Goal: Task Accomplishment & Management: Complete application form

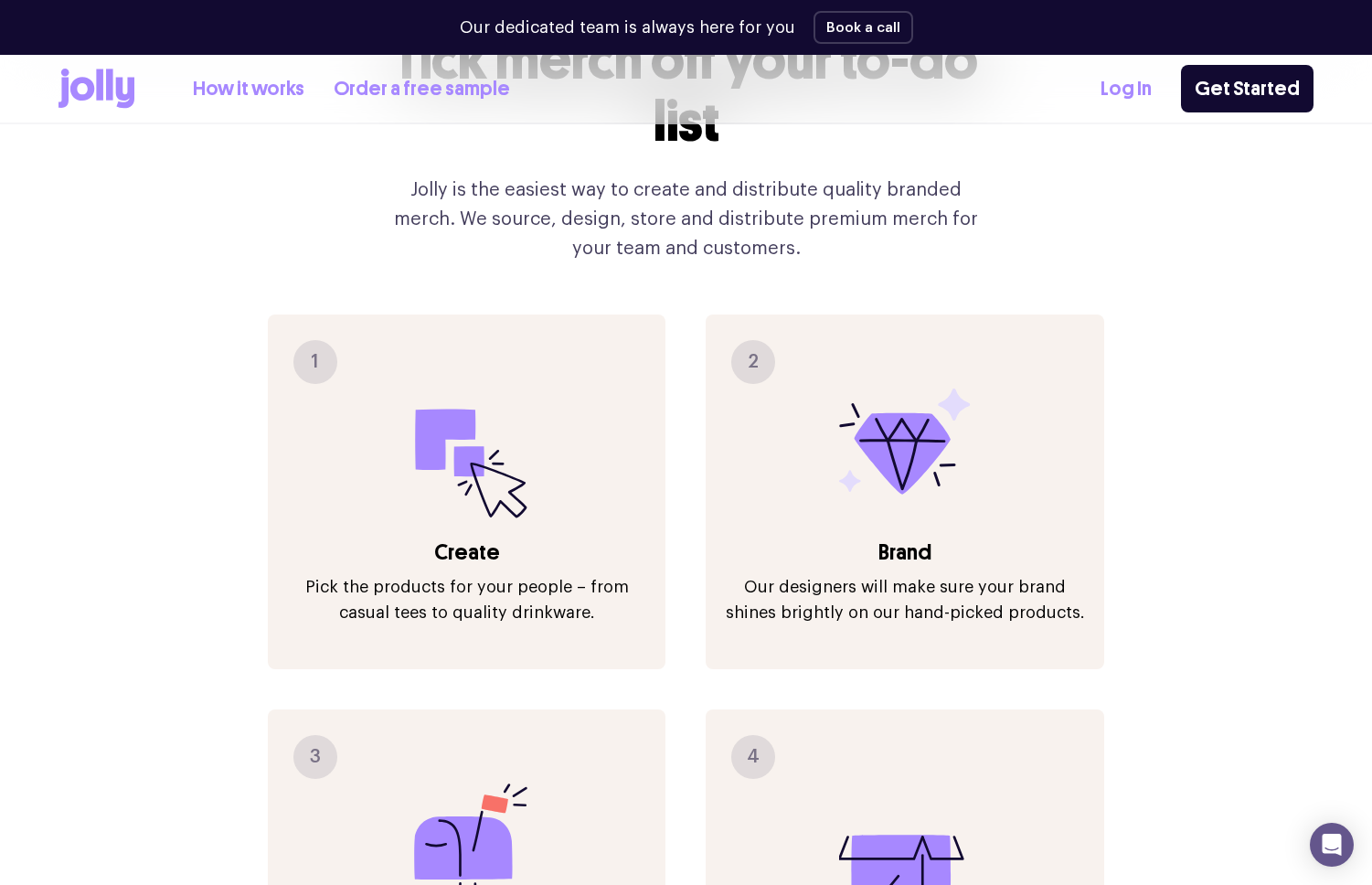
scroll to position [1863, 0]
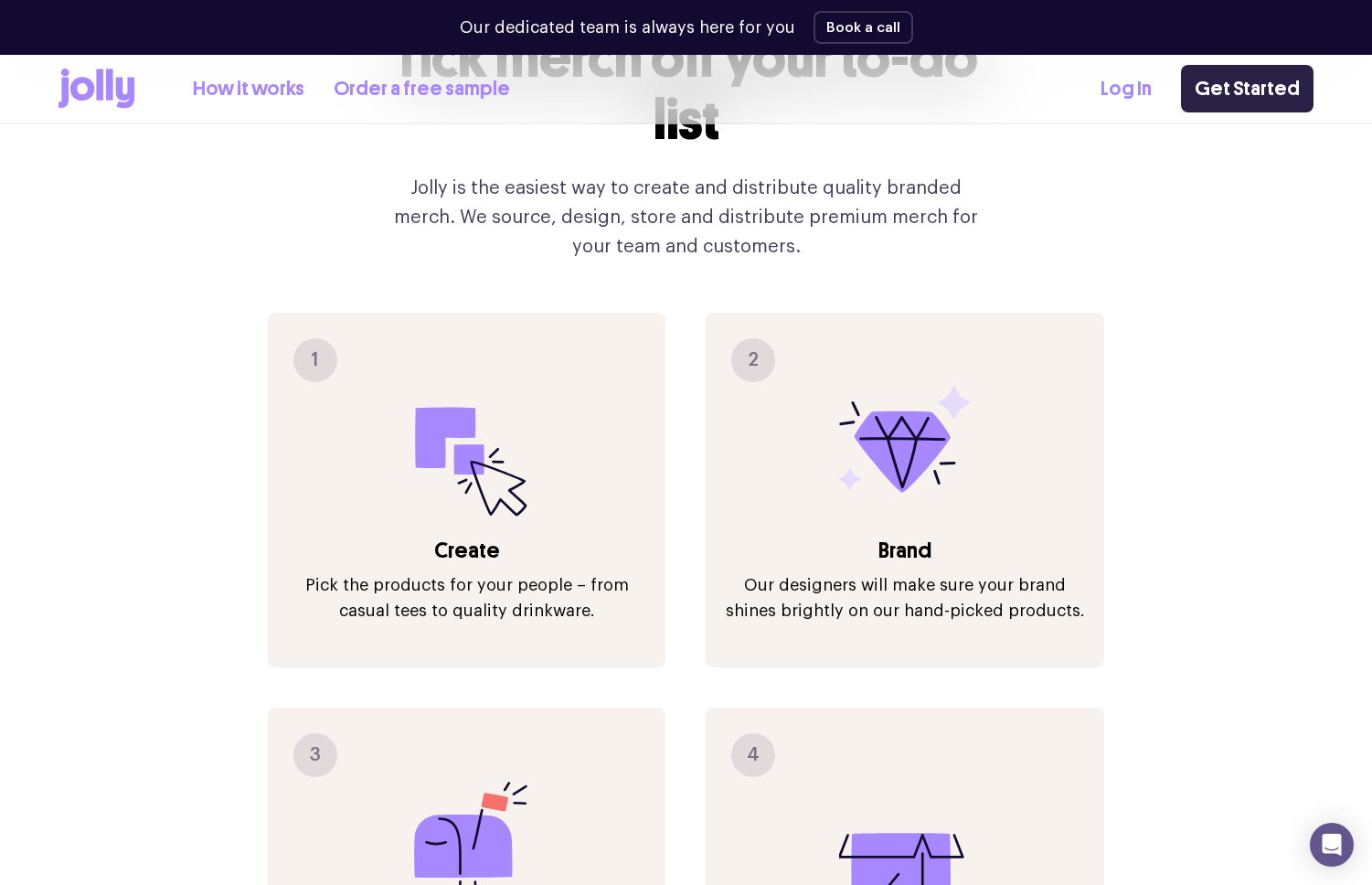
click at [1224, 104] on link "Get Started" at bounding box center [1247, 89] width 133 height 48
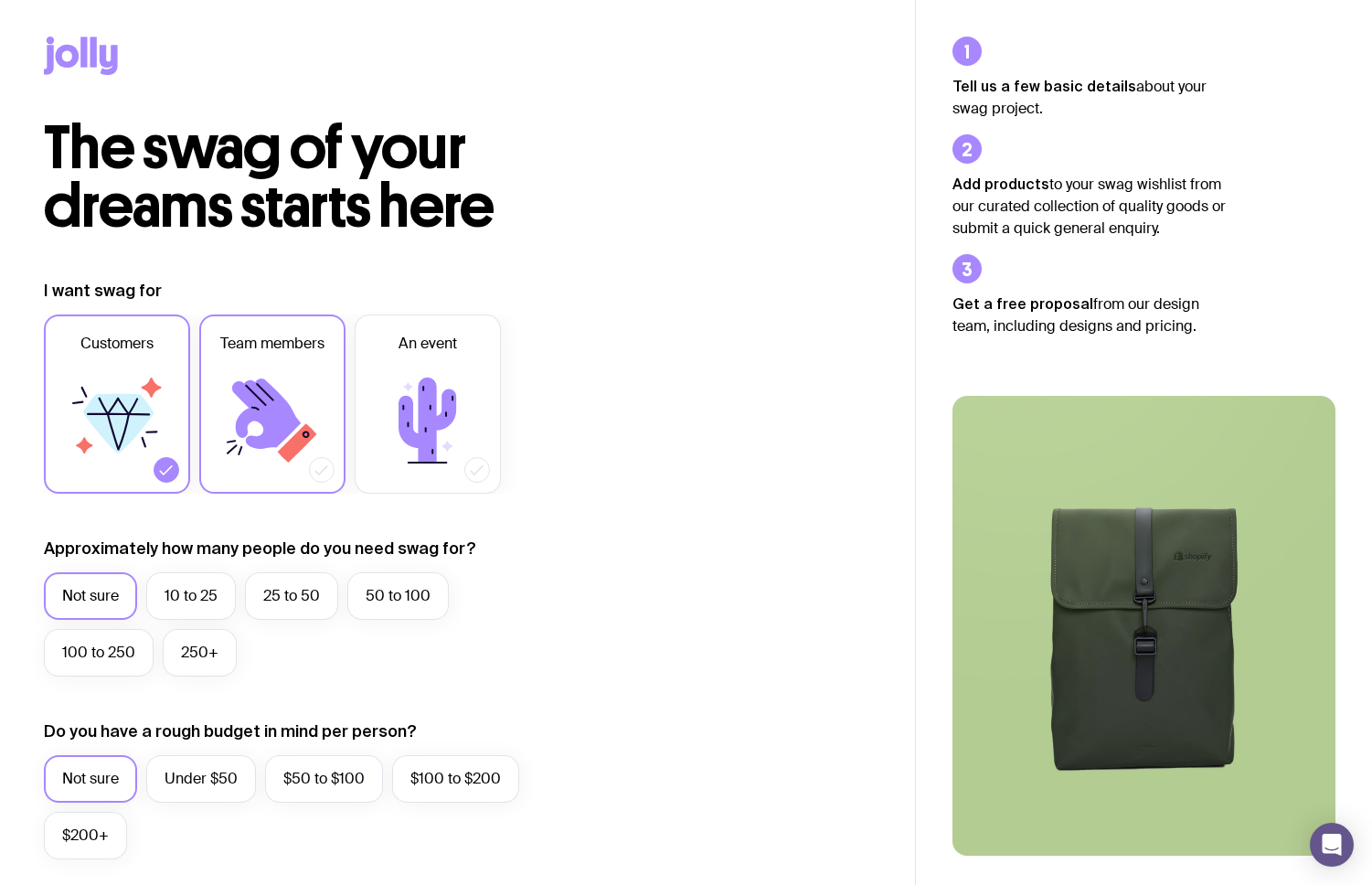
click at [326, 425] on label "Team members" at bounding box center [272, 403] width 146 height 179
click at [0, 0] on input "Team members" at bounding box center [0, 0] width 0 height 0
click at [154, 462] on label "Customers" at bounding box center [117, 403] width 146 height 179
click at [0, 0] on input "Customers" at bounding box center [0, 0] width 0 height 0
click at [92, 659] on label "100 to 250" at bounding box center [98, 653] width 110 height 48
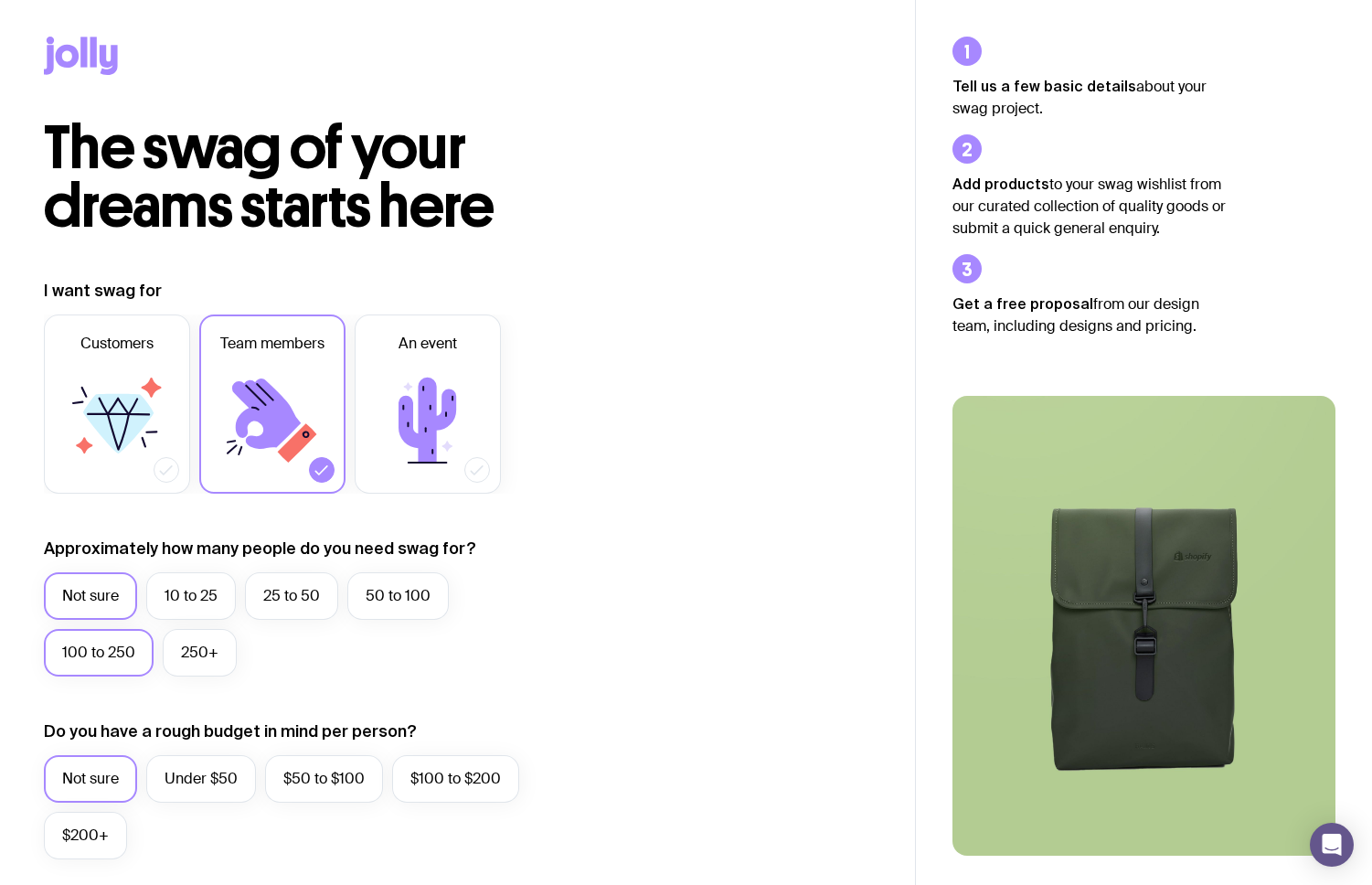
click at [0, 0] on input "100 to 250" at bounding box center [0, 0] width 0 height 0
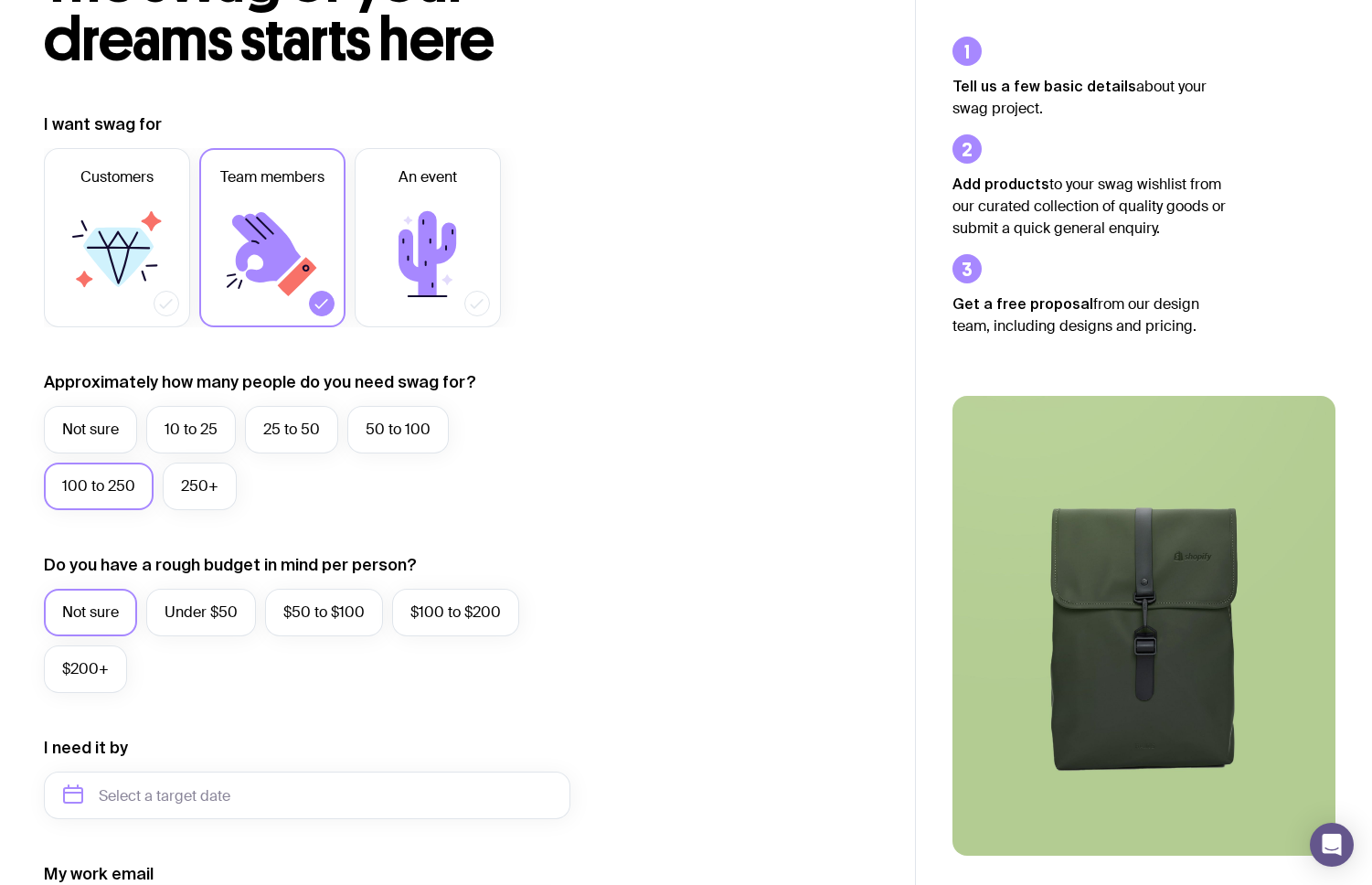
scroll to position [170, 0]
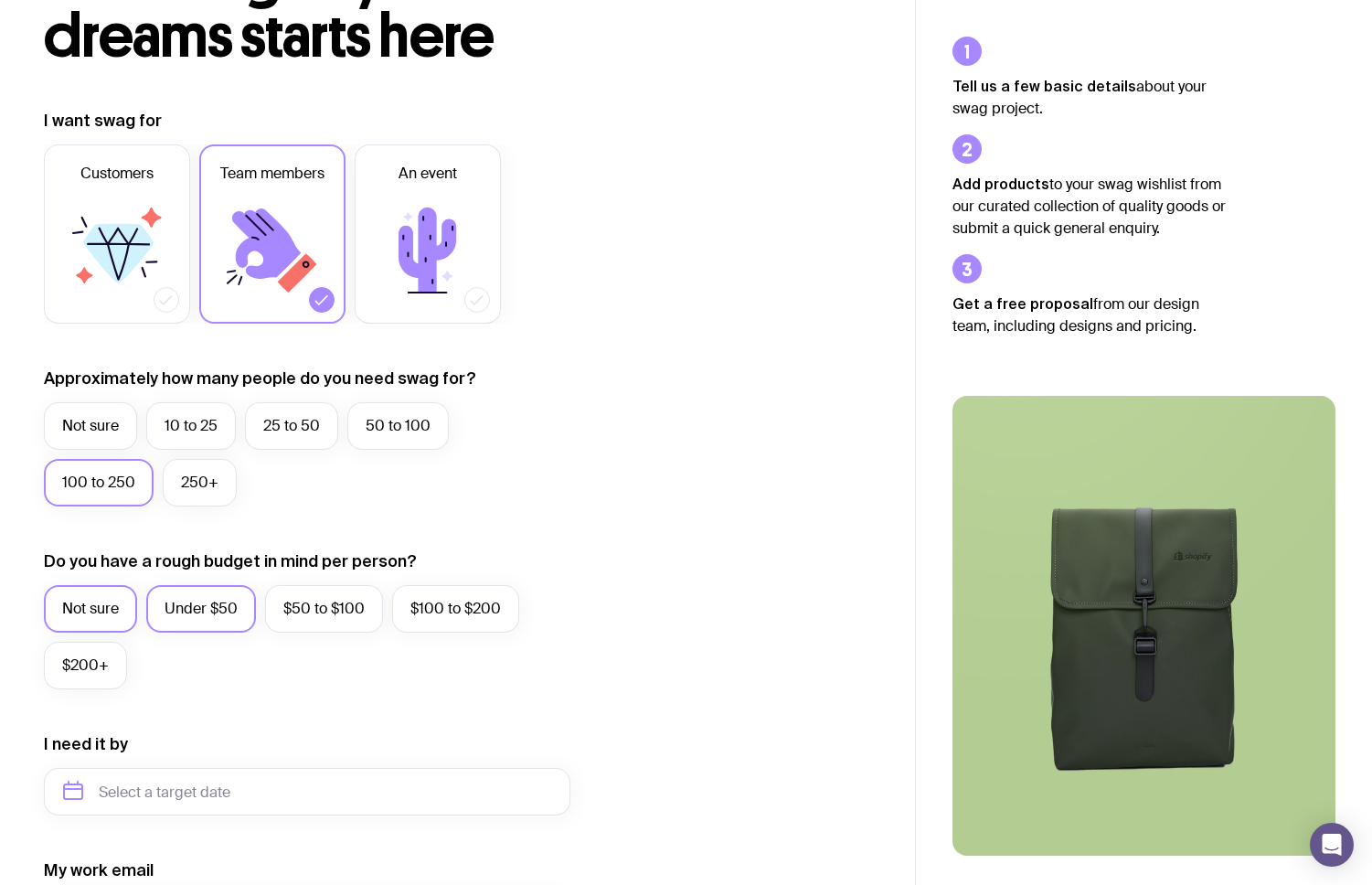
click at [211, 601] on label "Under $50" at bounding box center [201, 609] width 110 height 48
click at [0, 0] on input "Under $50" at bounding box center [0, 0] width 0 height 0
click at [290, 614] on label "$50 to $100" at bounding box center [323, 609] width 118 height 48
click at [0, 0] on input "$50 to $100" at bounding box center [0, 0] width 0 height 0
click at [227, 600] on label "Under $50" at bounding box center [201, 609] width 110 height 48
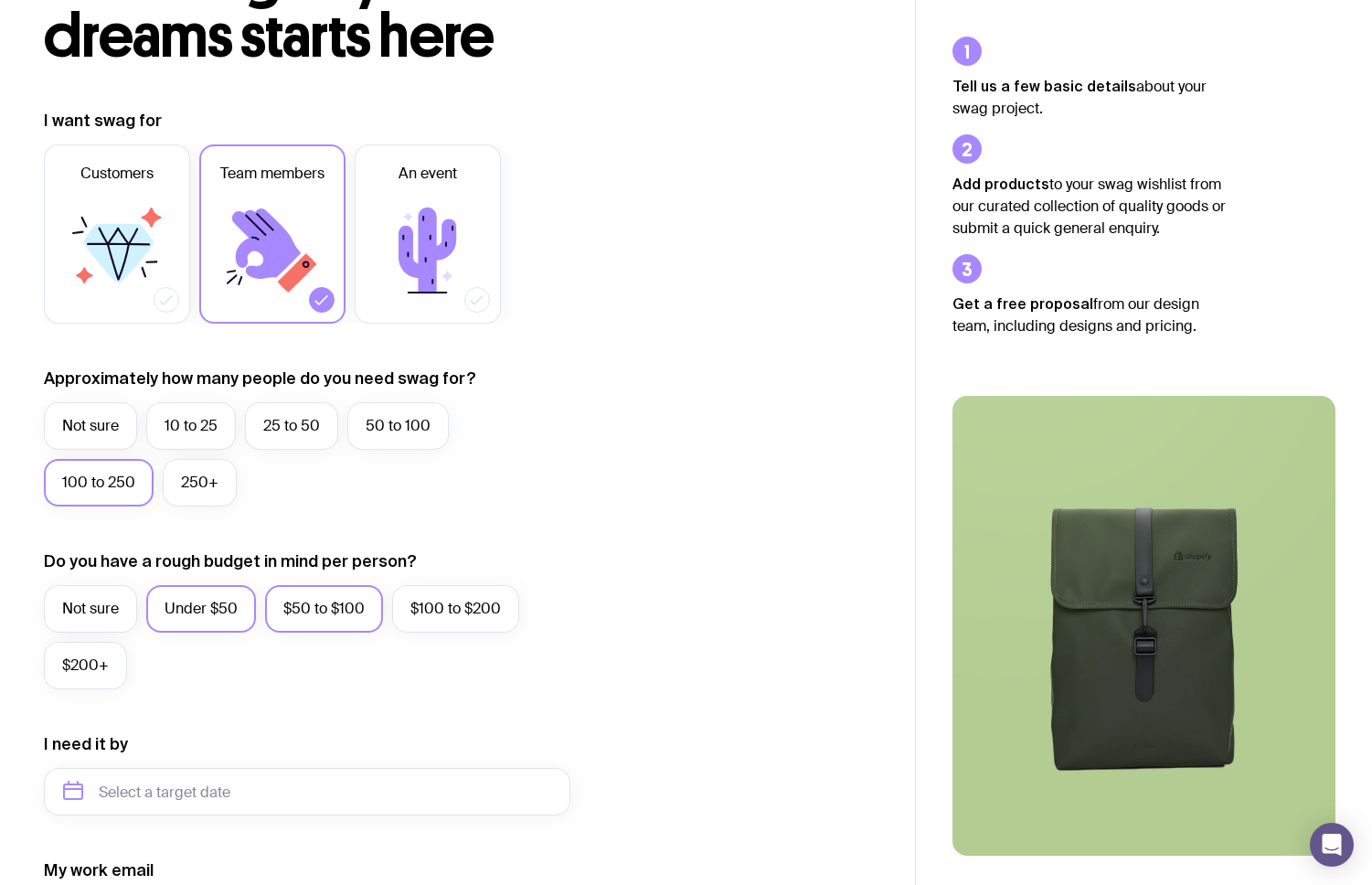
click at [0, 0] on input "Under $50" at bounding box center [0, 0] width 0 height 0
click at [409, 426] on label "50 to 100" at bounding box center [397, 426] width 101 height 48
click at [0, 0] on input "50 to 100" at bounding box center [0, 0] width 0 height 0
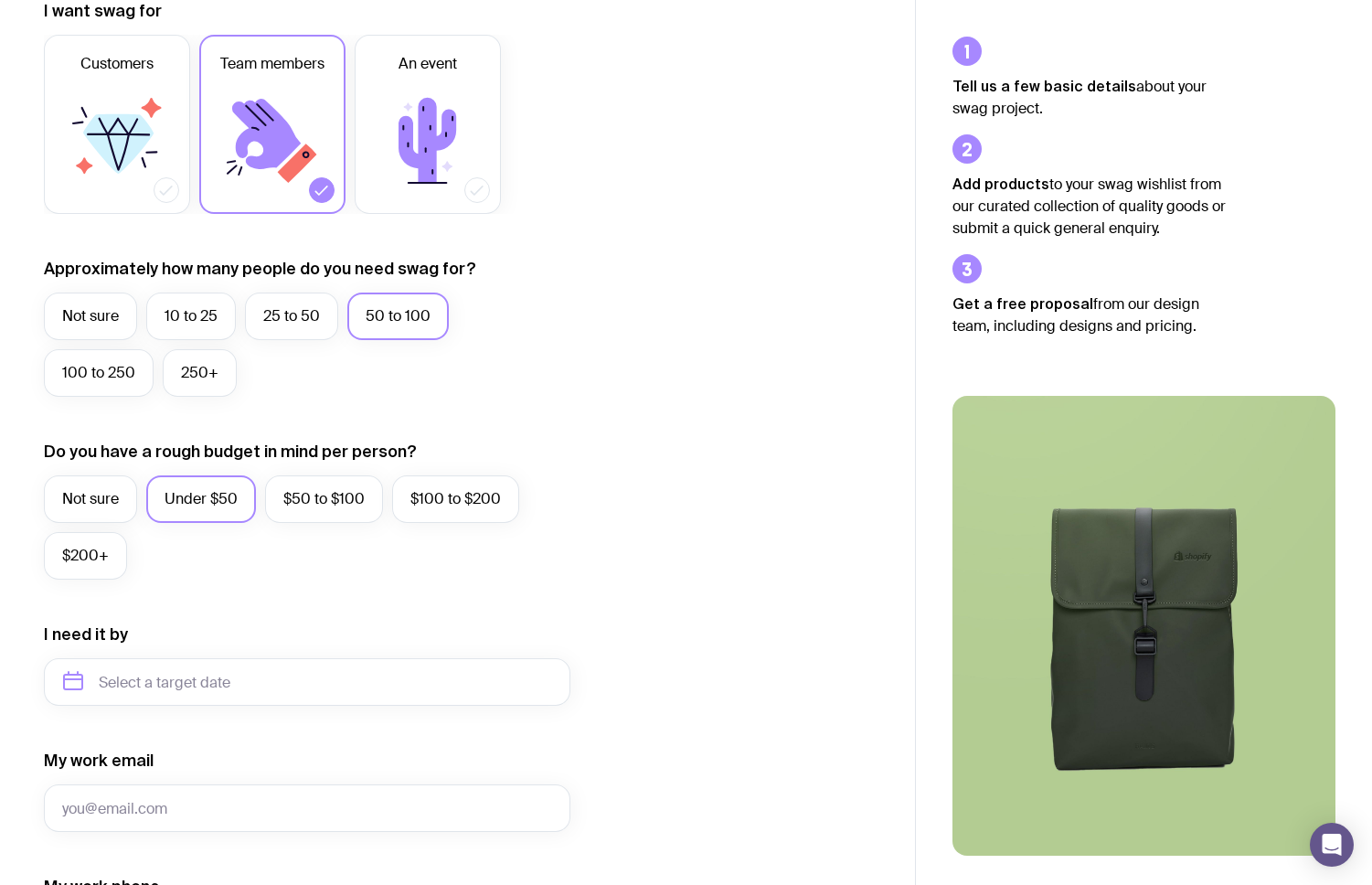
scroll to position [415, 0]
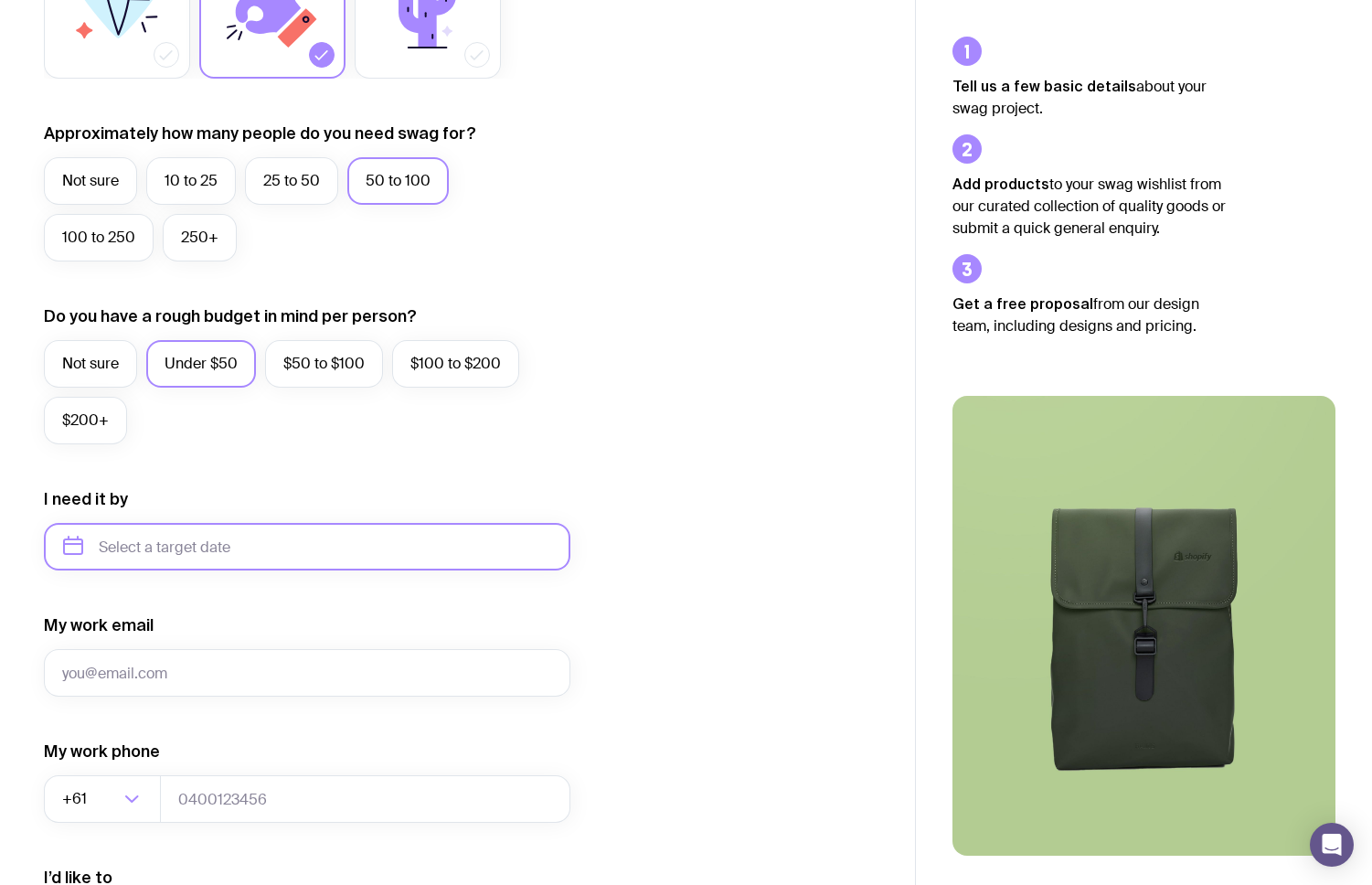
click at [111, 538] on input "text" at bounding box center [307, 547] width 526 height 48
click at [161, 766] on button "Nov" at bounding box center [161, 771] width 67 height 36
type input "November 2025"
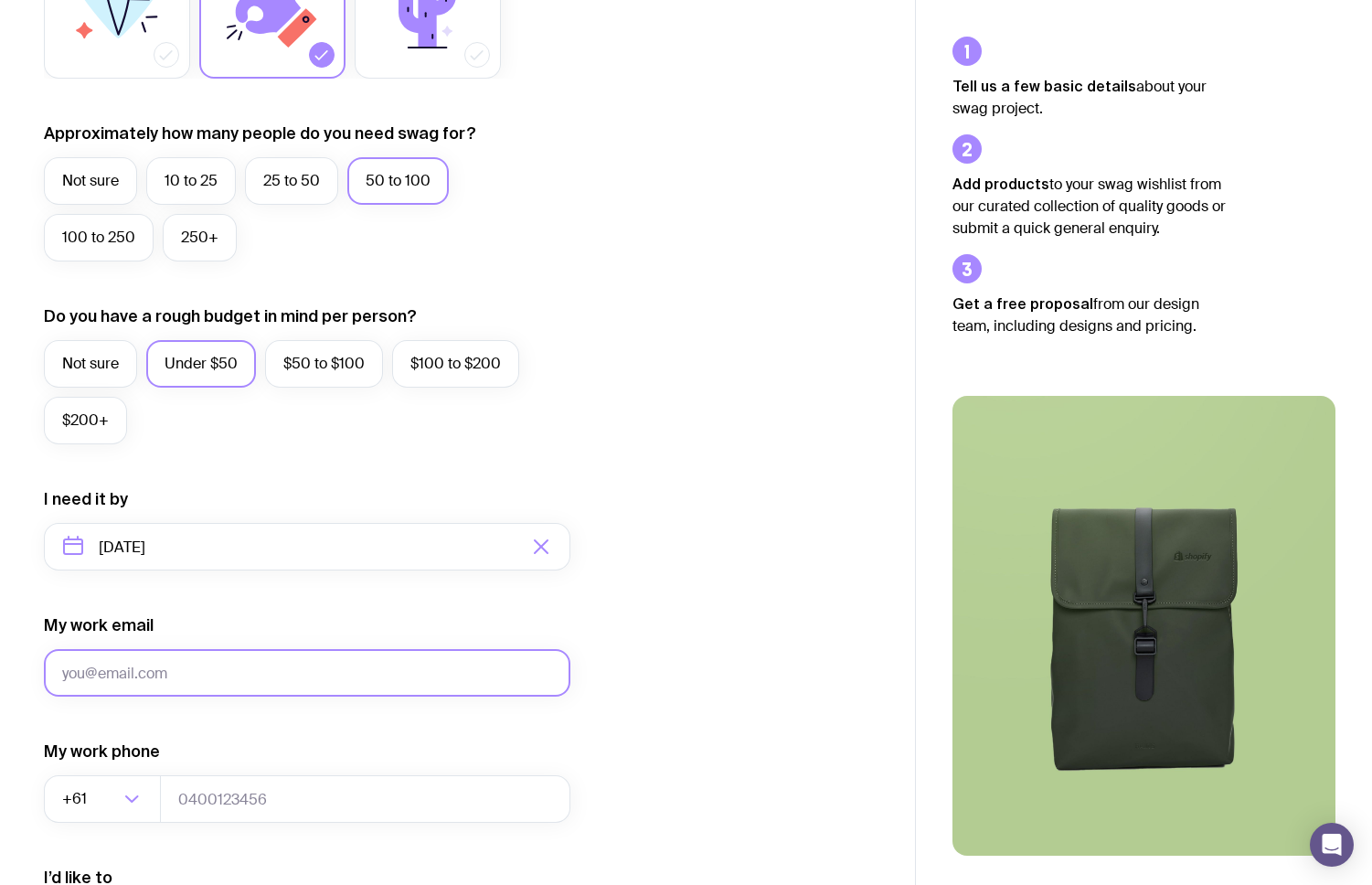
click at [129, 670] on input "My work email" at bounding box center [307, 673] width 526 height 48
type input "ewobrien16@gmail.com"
type input "0427629063"
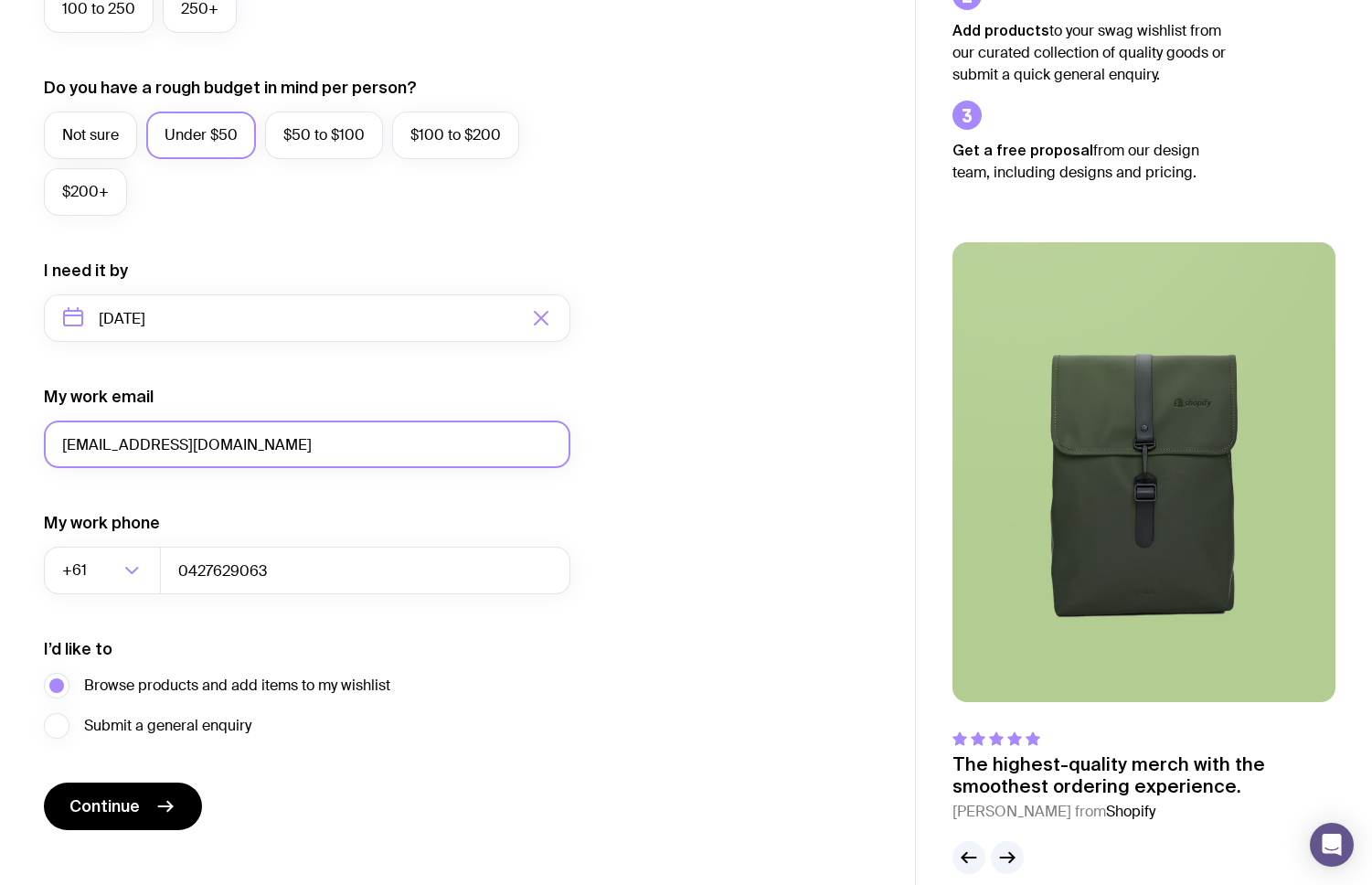
scroll to position [669, 0]
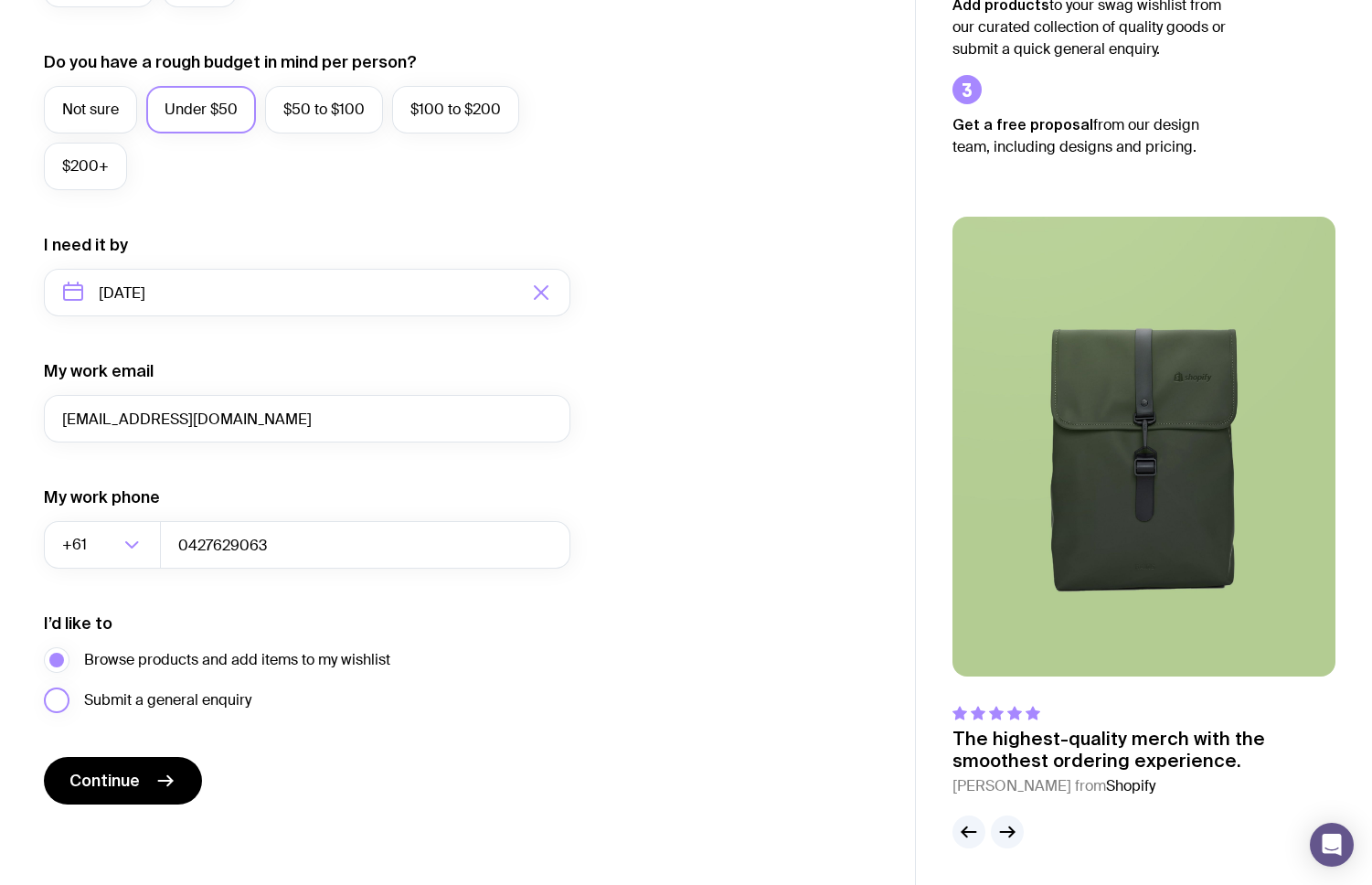
click at [58, 702] on label "Submit a general enquiry" at bounding box center [147, 700] width 207 height 26
click at [0, 0] on input "Submit a general enquiry" at bounding box center [0, 0] width 0 height 0
click at [56, 662] on label "Browse products and add items to my wishlist" at bounding box center [217, 659] width 346 height 26
click at [0, 0] on input "Browse products and add items to my wishlist" at bounding box center [0, 0] width 0 height 0
click at [107, 773] on span "Continue" at bounding box center [105, 780] width 71 height 22
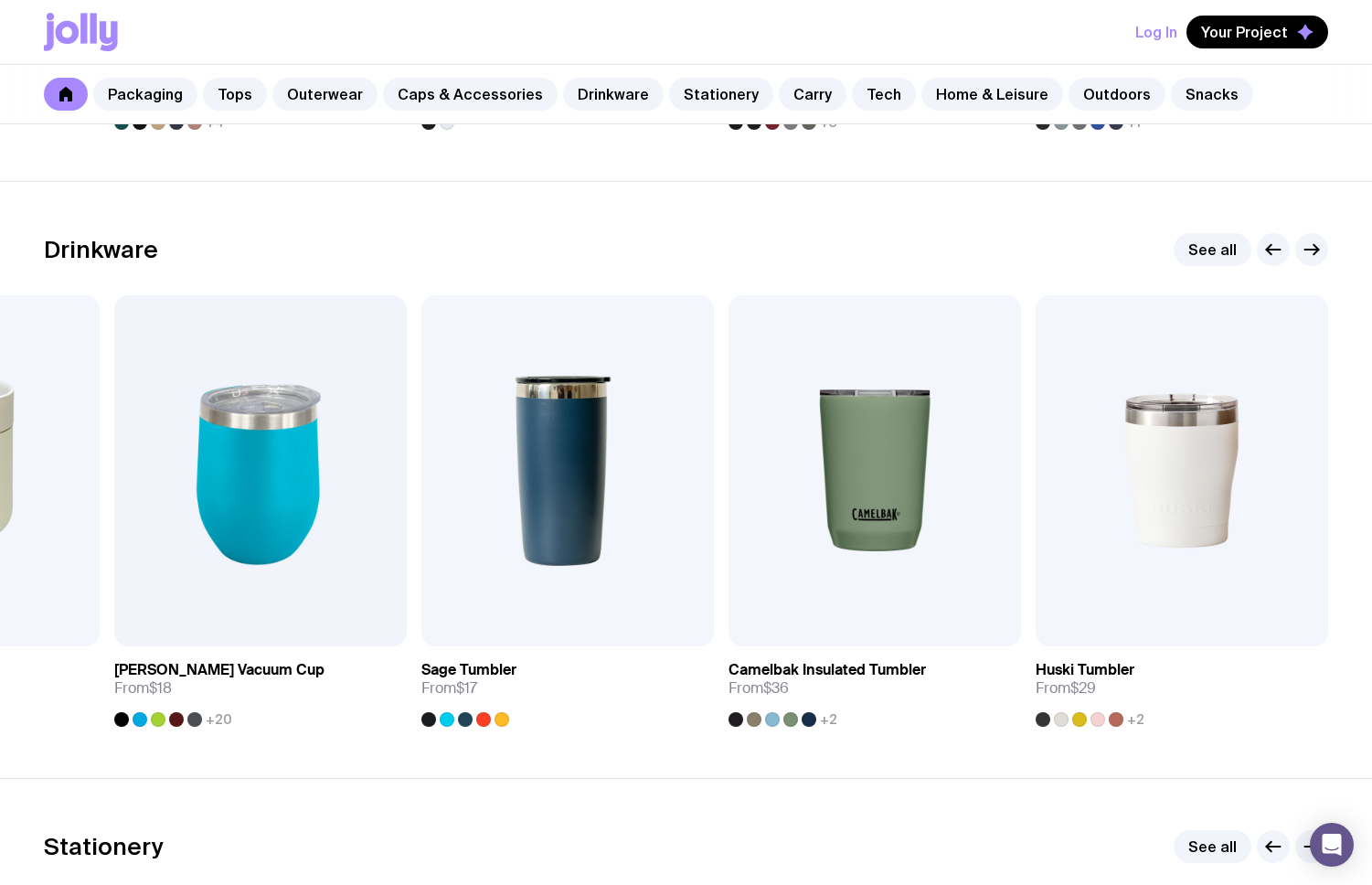
scroll to position [2568, 0]
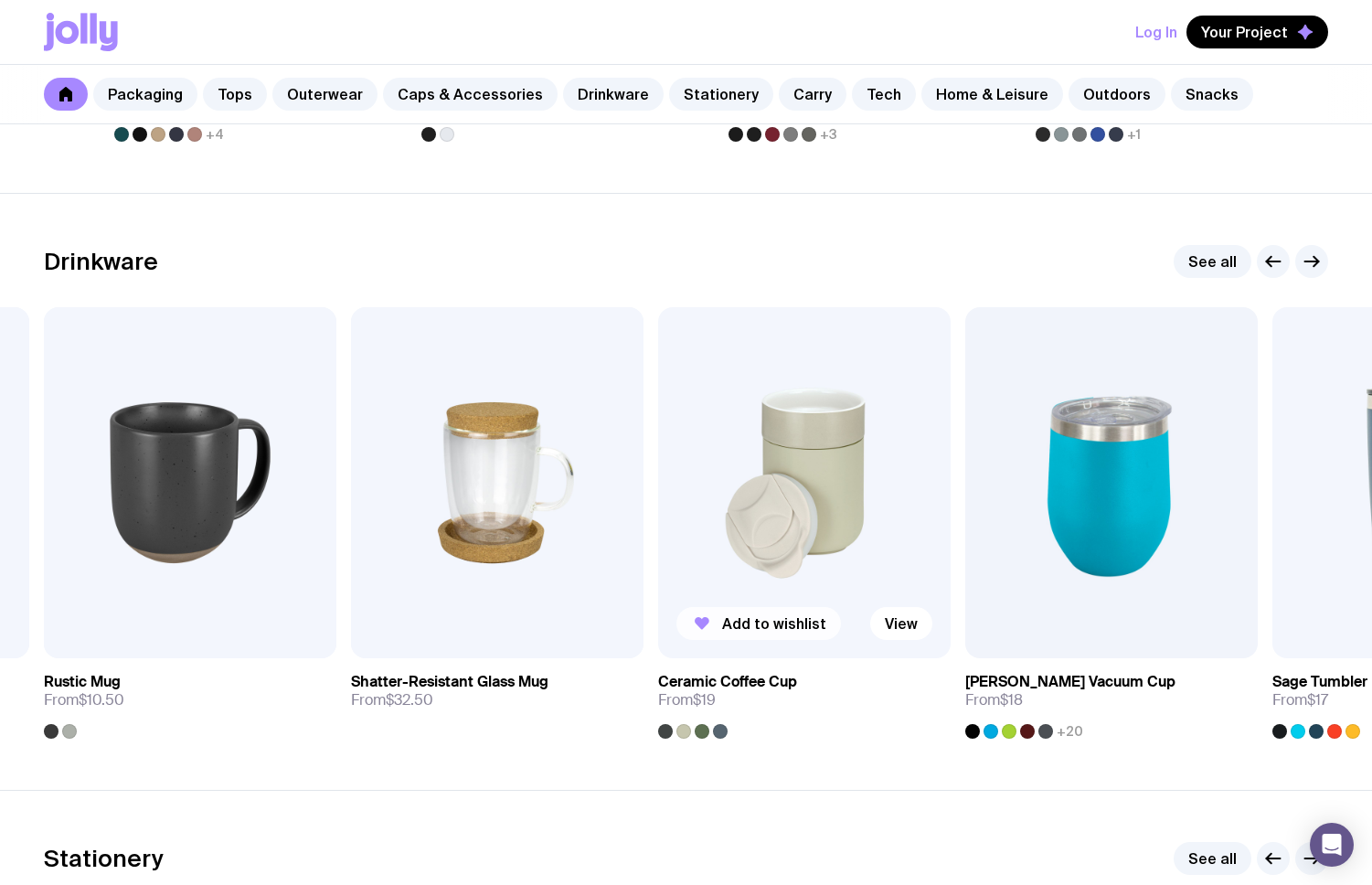
click at [734, 615] on span "Add to wishlist" at bounding box center [774, 623] width 104 height 18
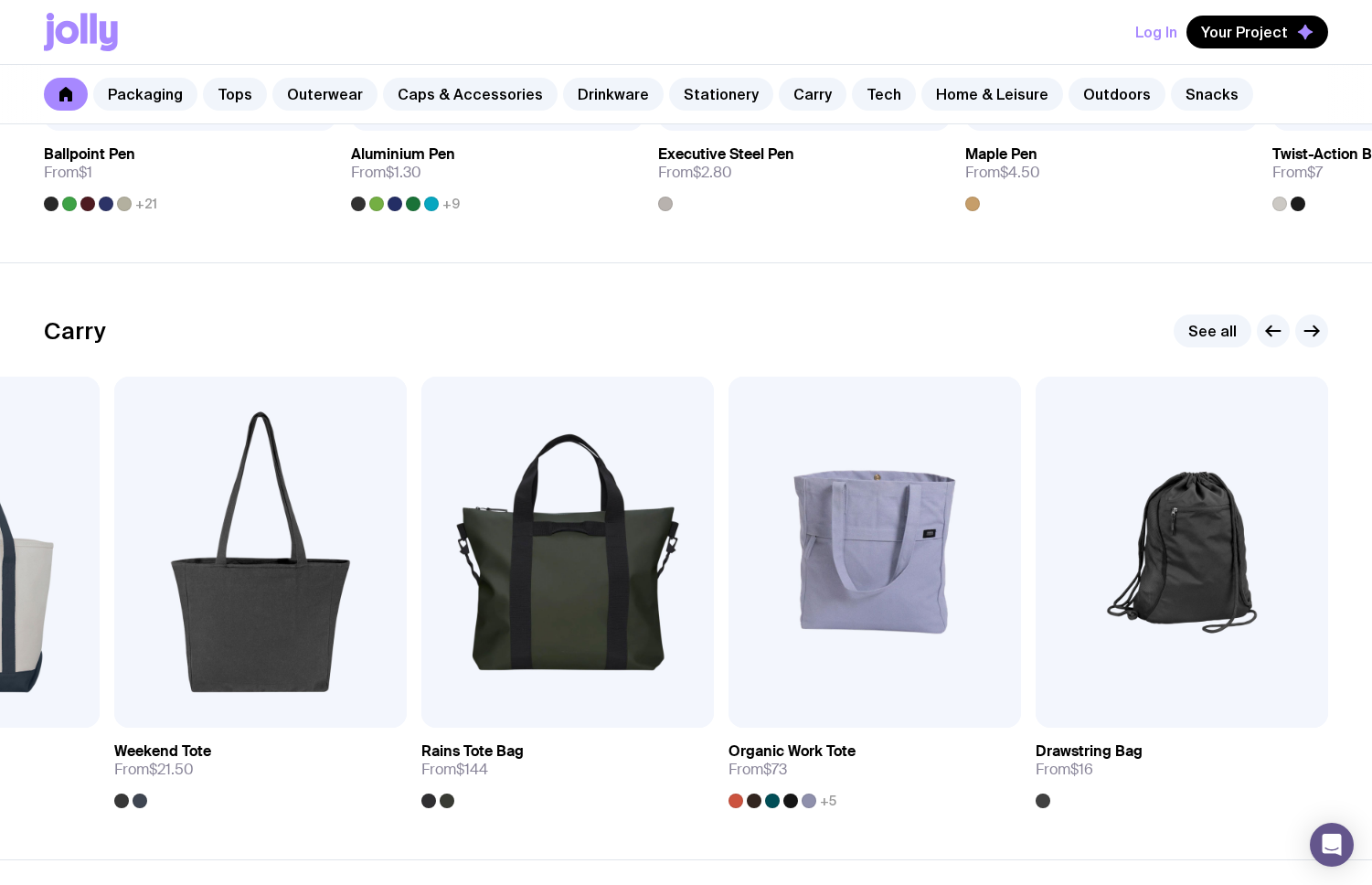
scroll to position [3695, 0]
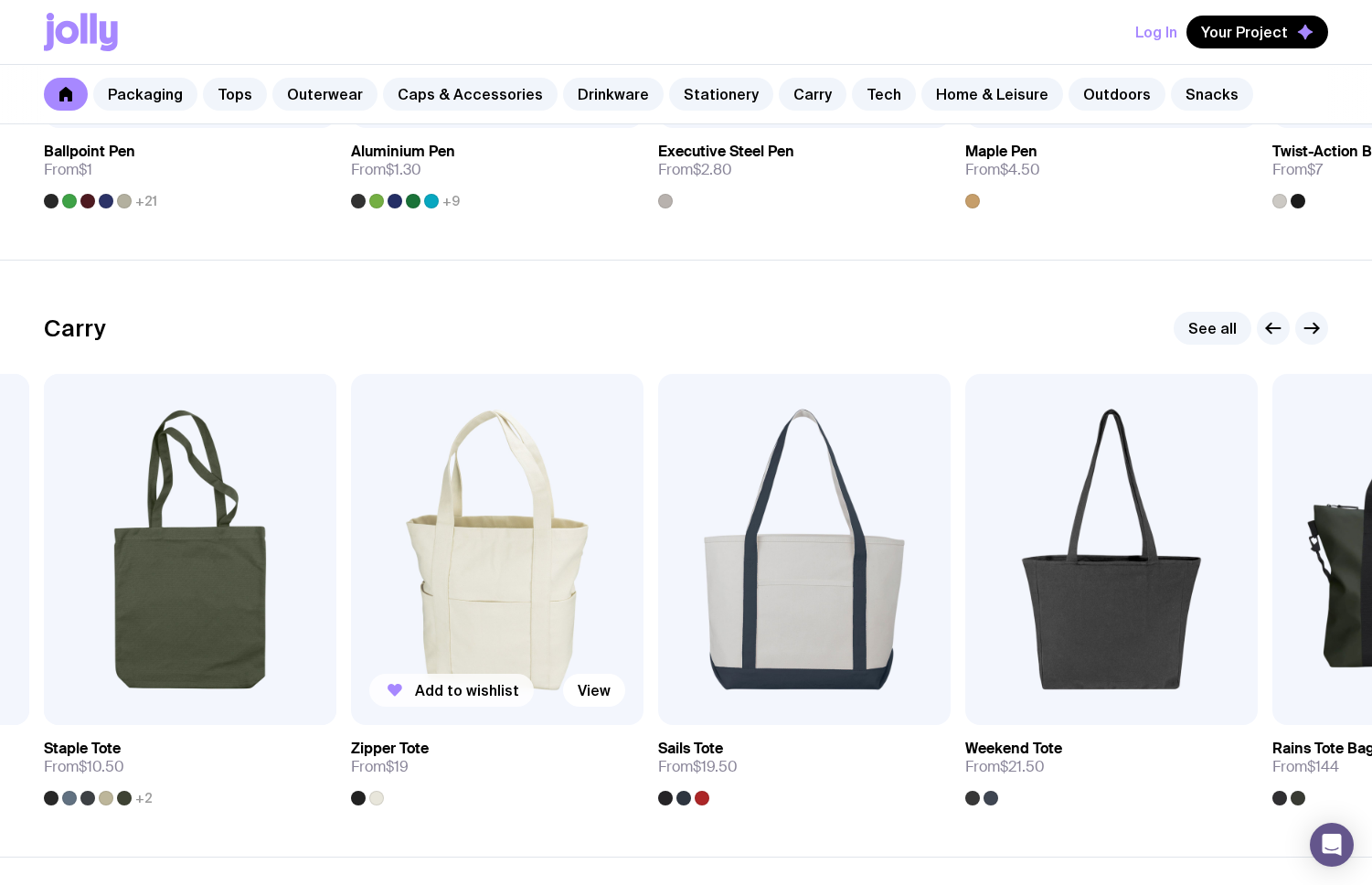
click at [449, 690] on span "Add to wishlist" at bounding box center [466, 690] width 104 height 18
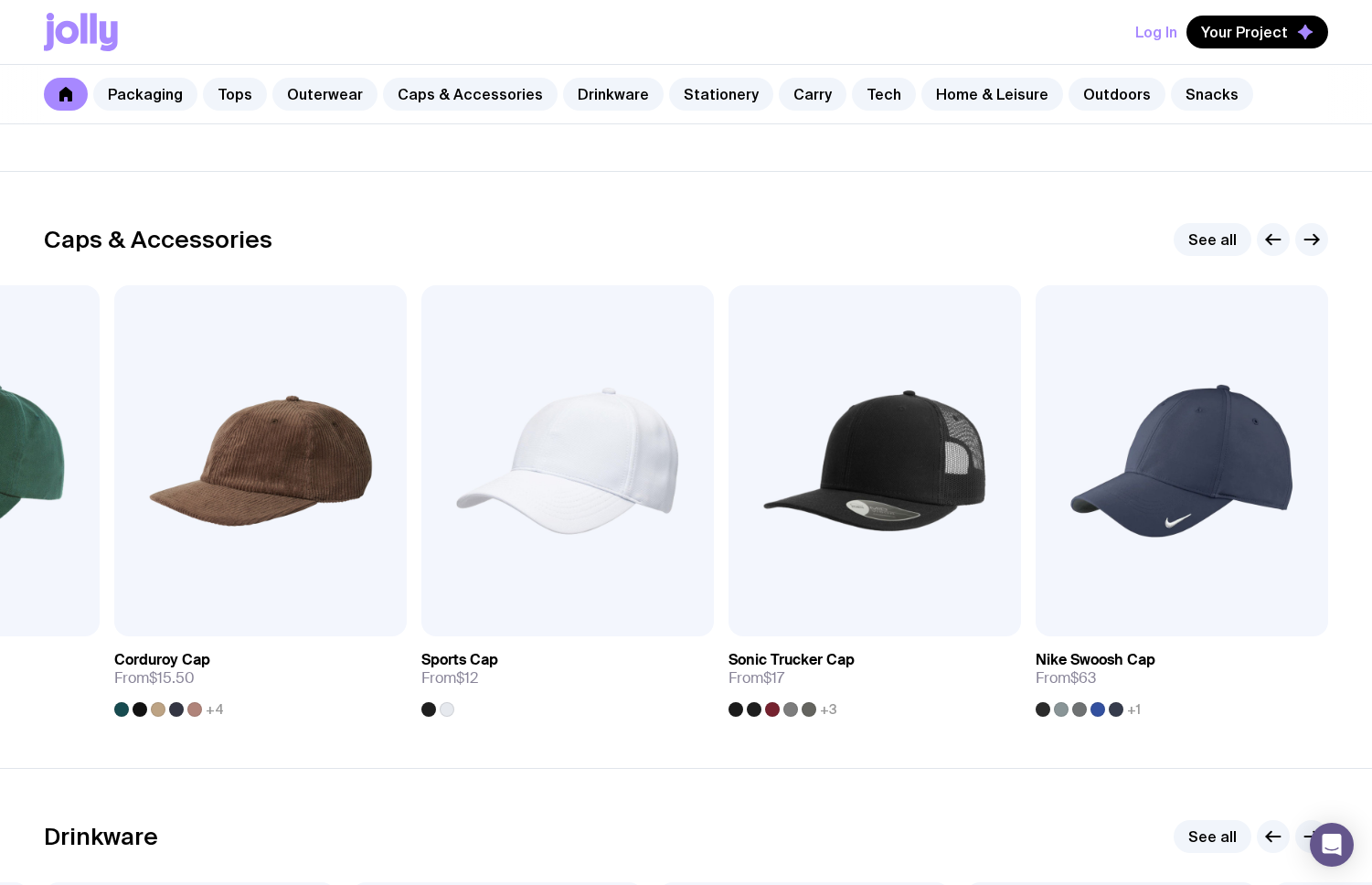
scroll to position [1970, 0]
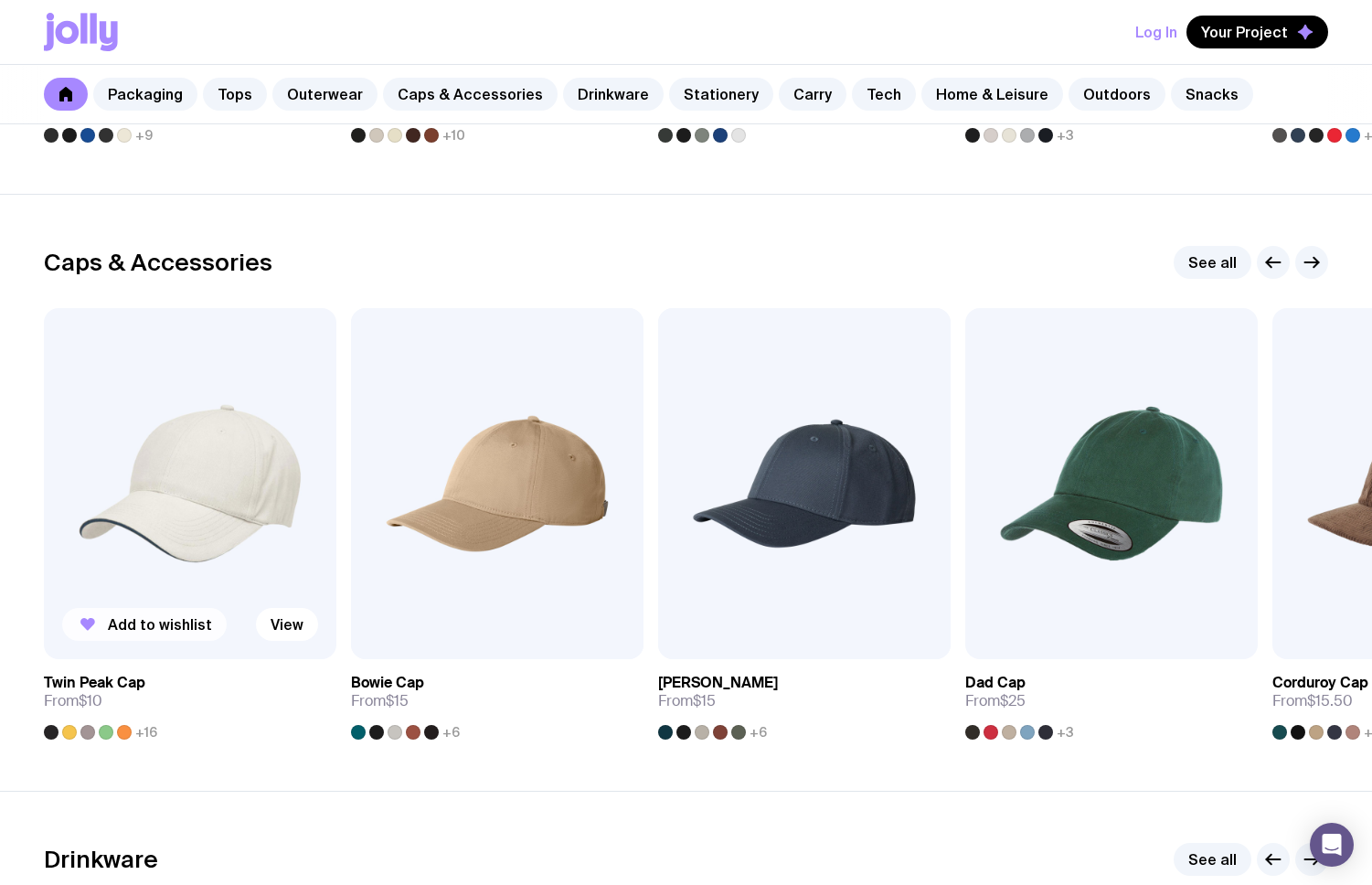
click at [152, 627] on span "Add to wishlist" at bounding box center [160, 624] width 104 height 18
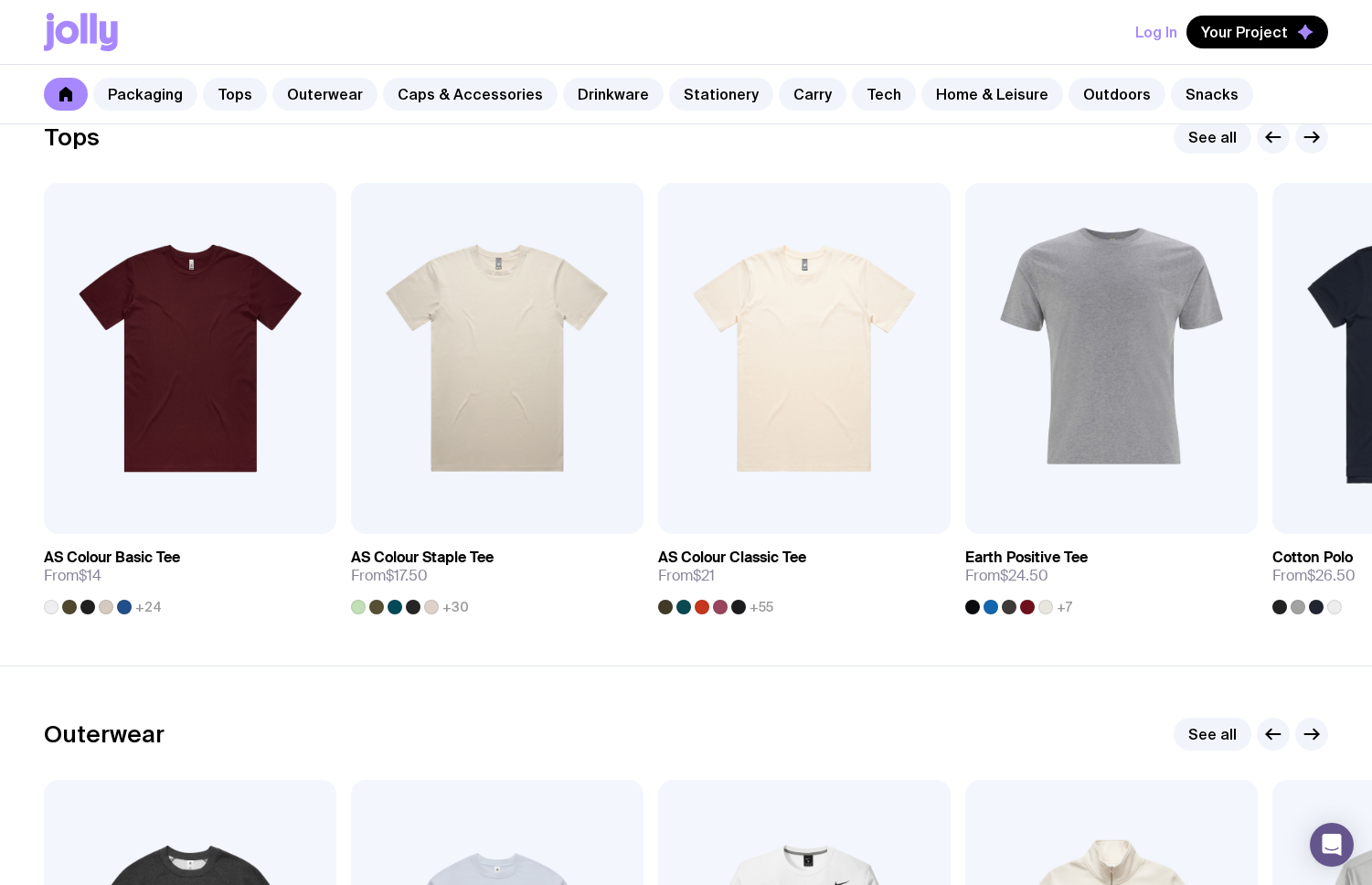
scroll to position [776, 0]
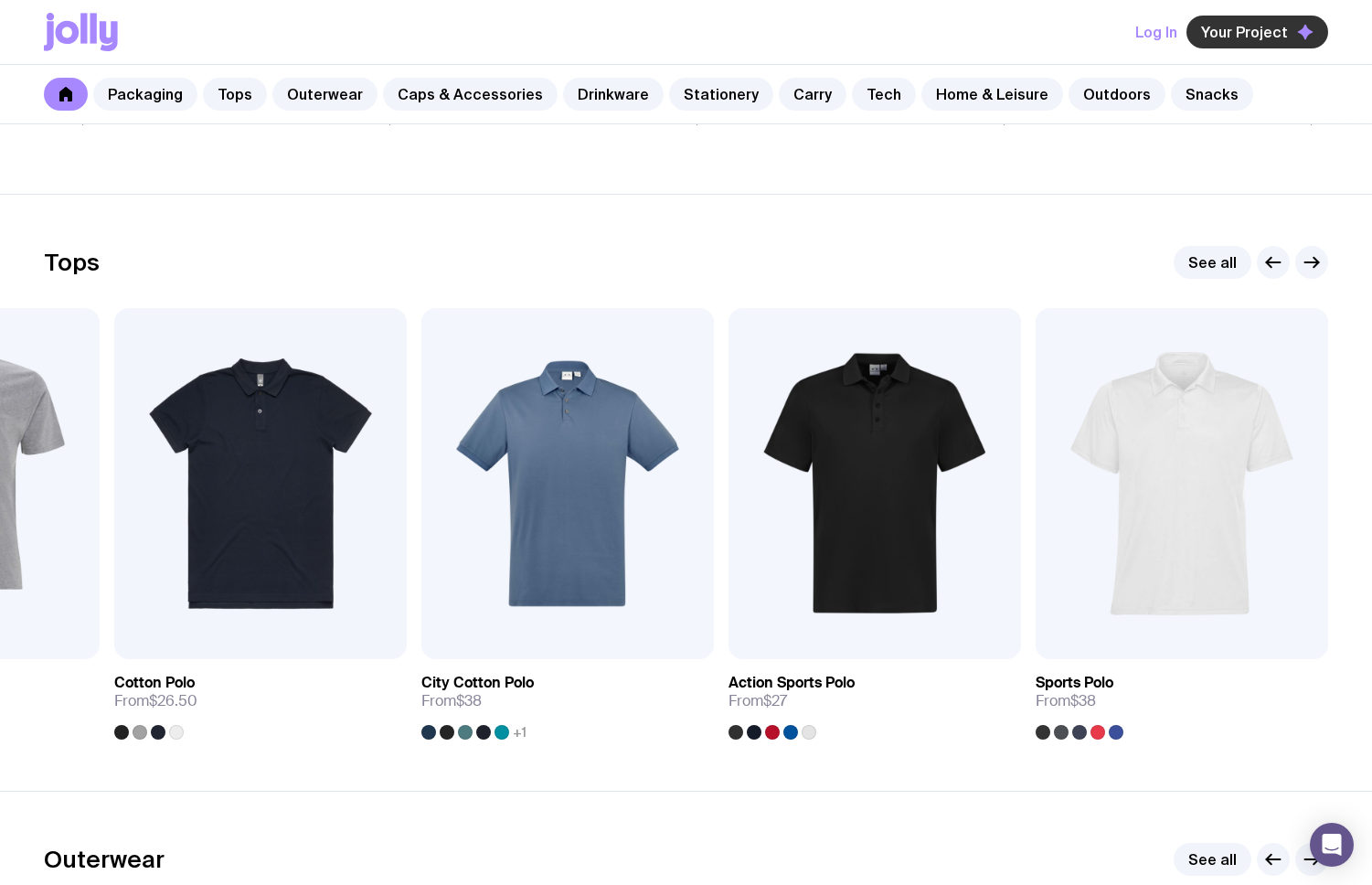
click at [1239, 37] on span "Your Project" at bounding box center [1244, 32] width 87 height 18
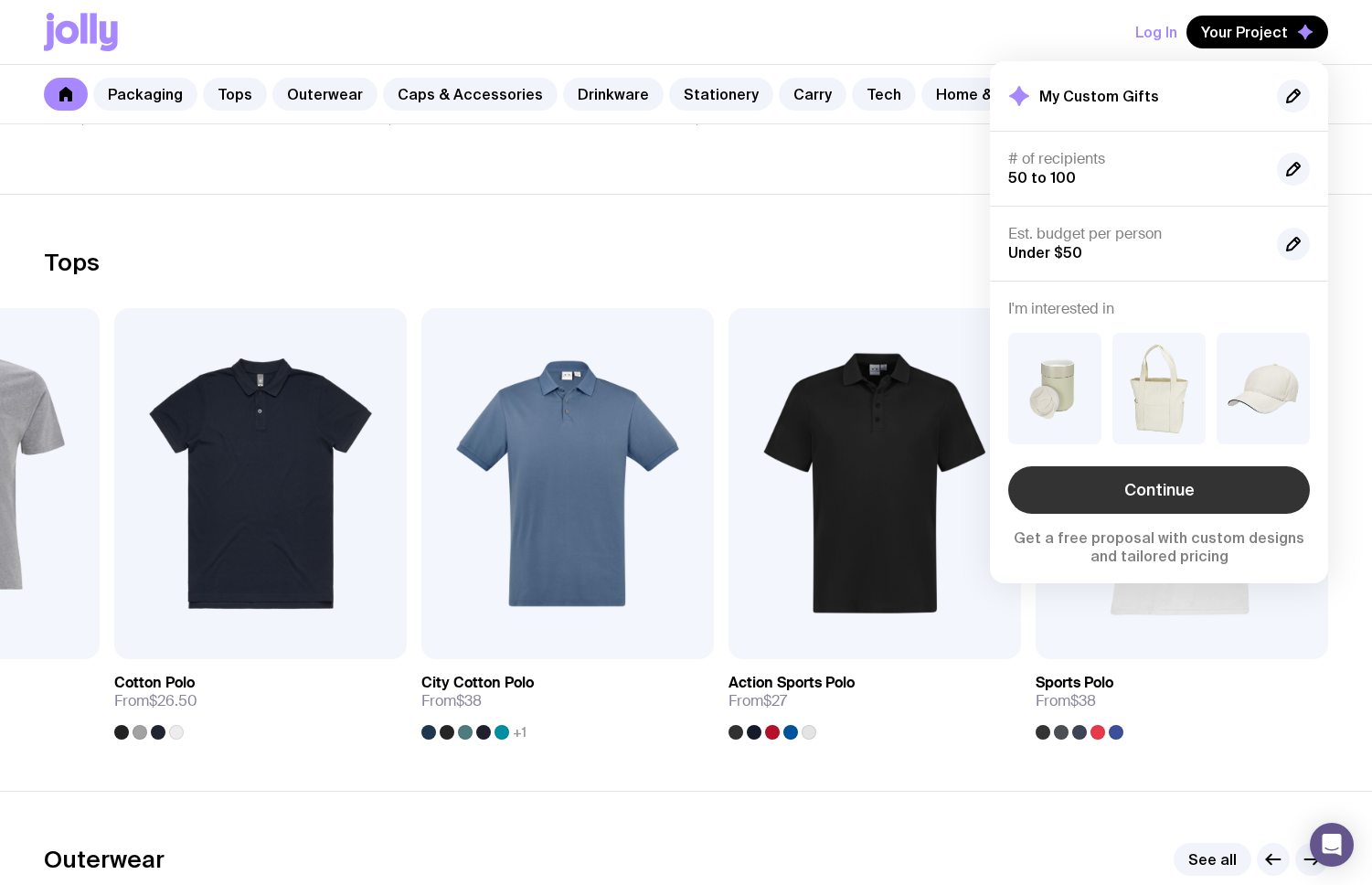
click at [1119, 483] on link "Continue" at bounding box center [1159, 490] width 302 height 48
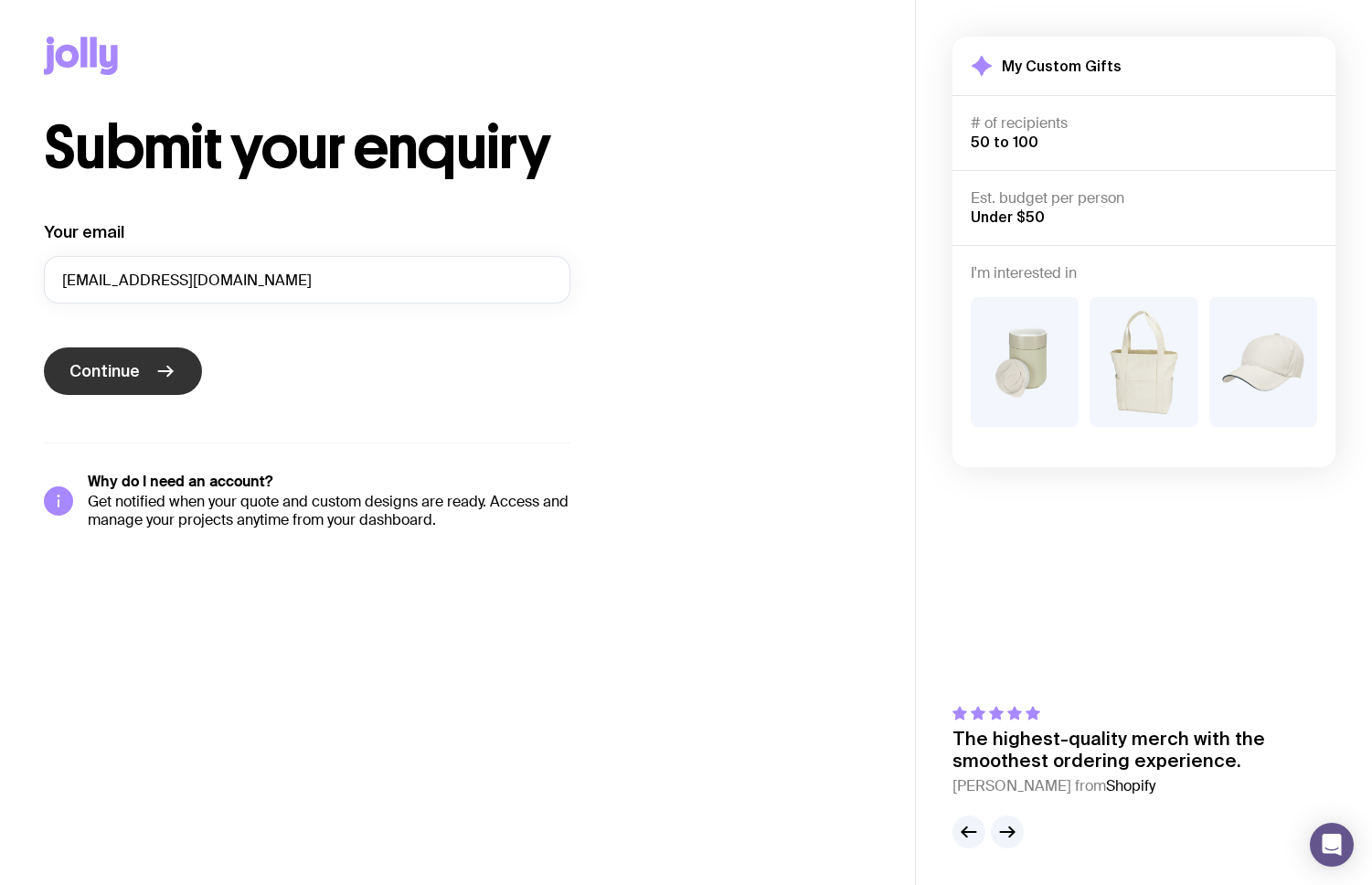
click at [108, 375] on span "Continue" at bounding box center [105, 371] width 71 height 22
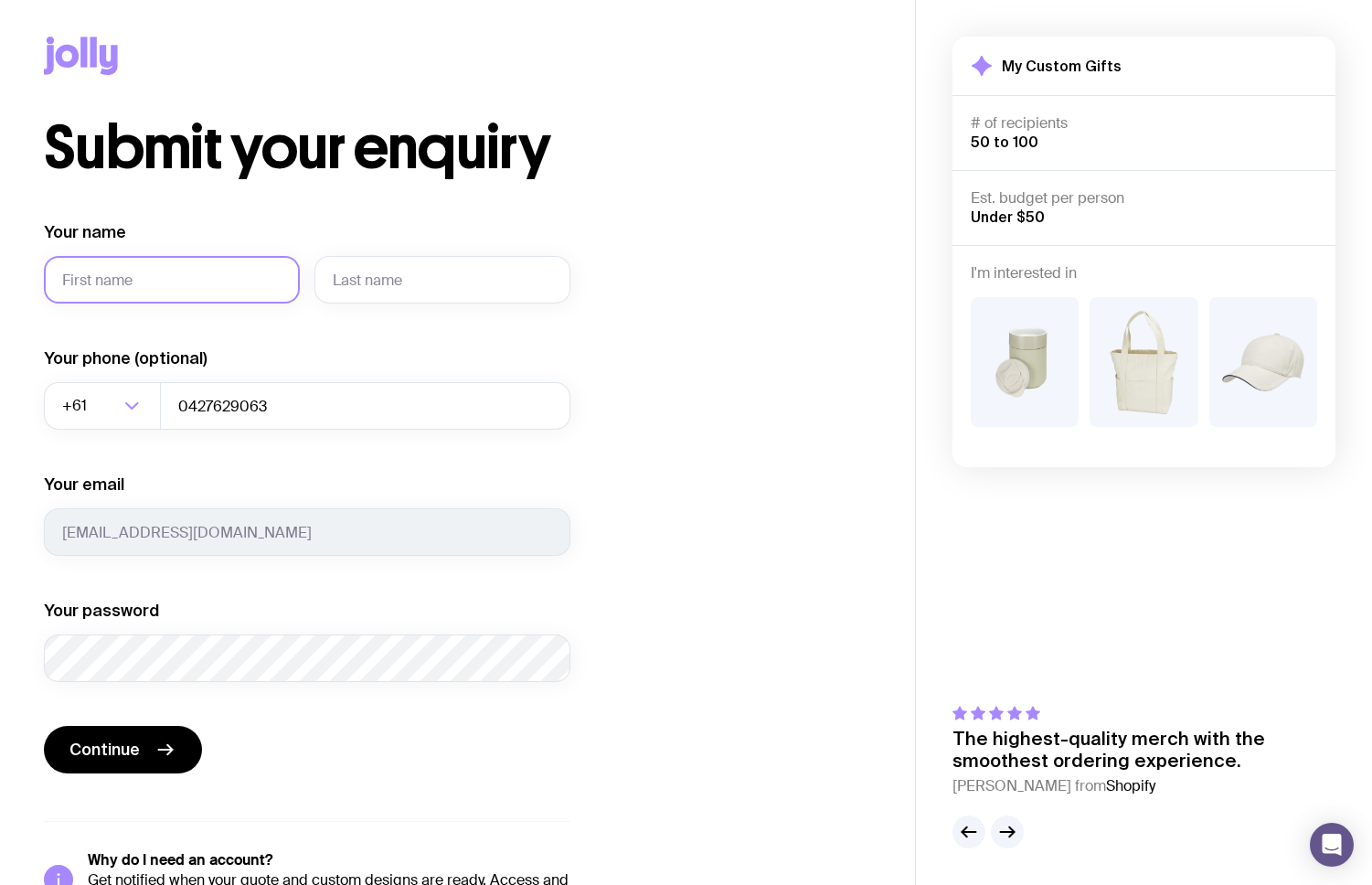
click at [98, 275] on input "Your name" at bounding box center [172, 280] width 256 height 48
type input "Emily"
type input "O'Brien"
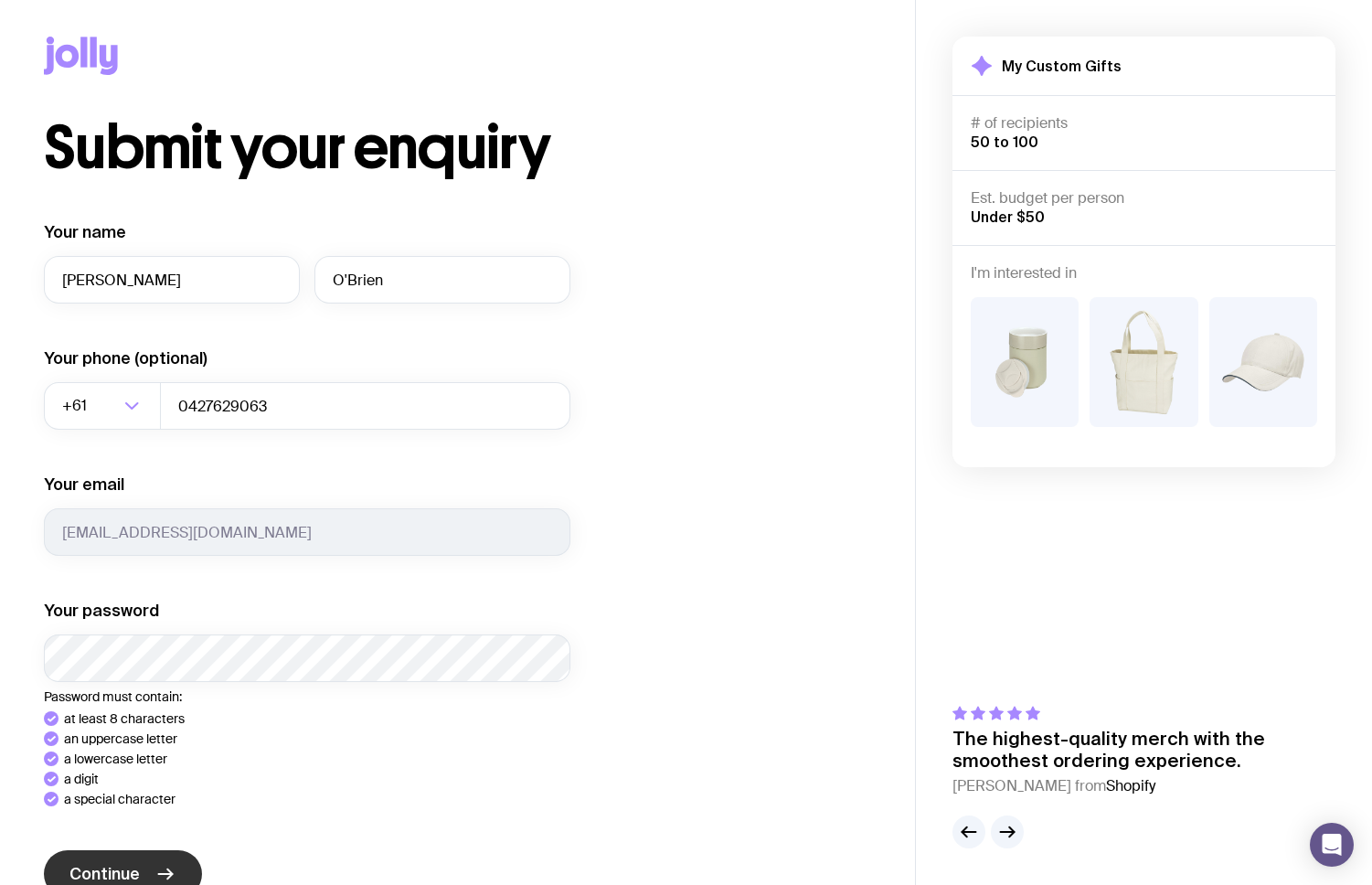
click at [156, 866] on button "Continue" at bounding box center [122, 874] width 158 height 48
